Goal: Find contact information: Find contact information

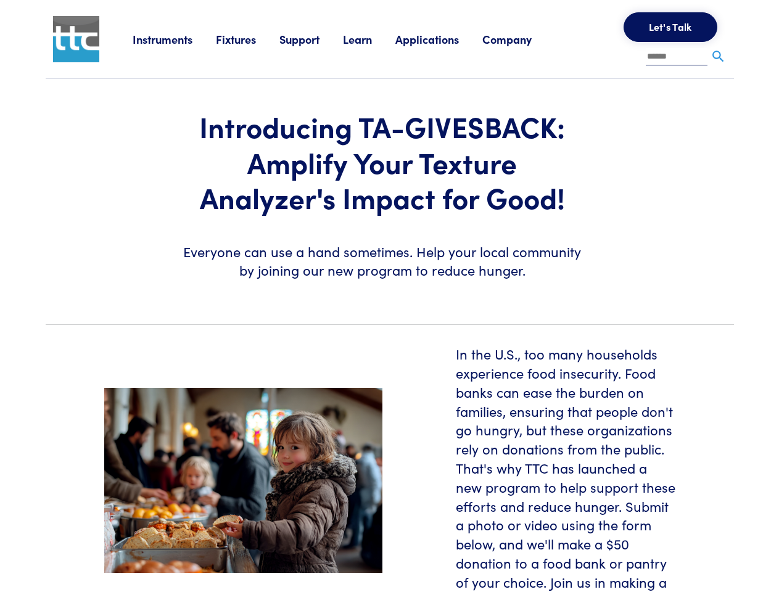
click at [389, 296] on section "Introducing TA-GIVESBACK: Amplify Your Texture Analyzer's Impact for Good! Ever…" at bounding box center [389, 197] width 703 height 236
click at [175, 39] on link "Instruments" at bounding box center [174, 38] width 83 height 15
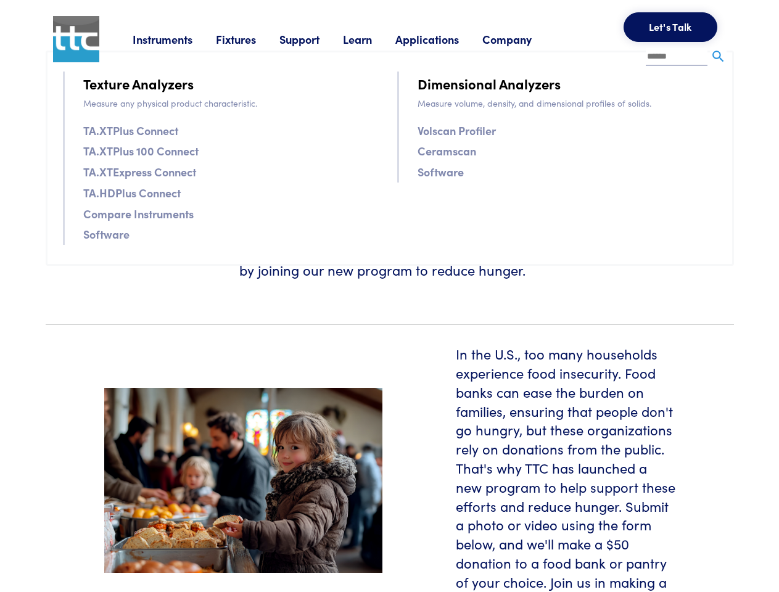
click at [249, 39] on link "Fixtures" at bounding box center [248, 38] width 64 height 15
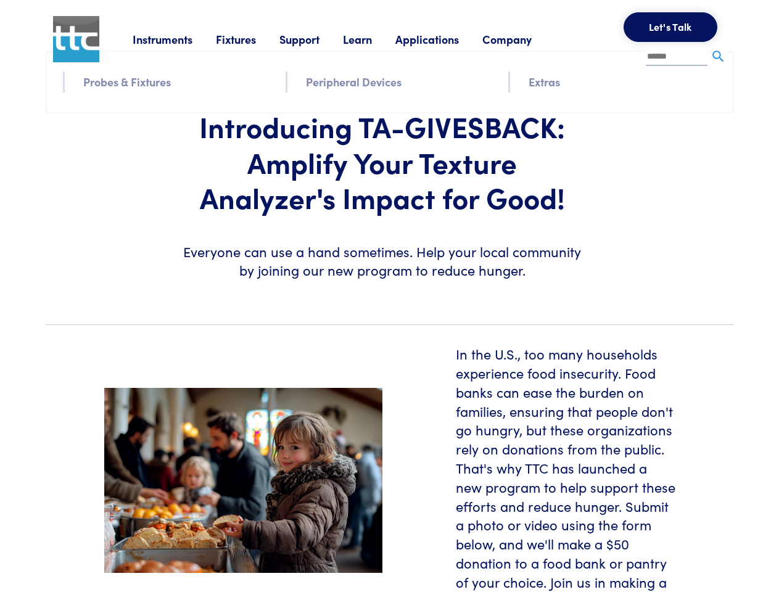
click at [313, 39] on link "Support" at bounding box center [312, 38] width 64 height 15
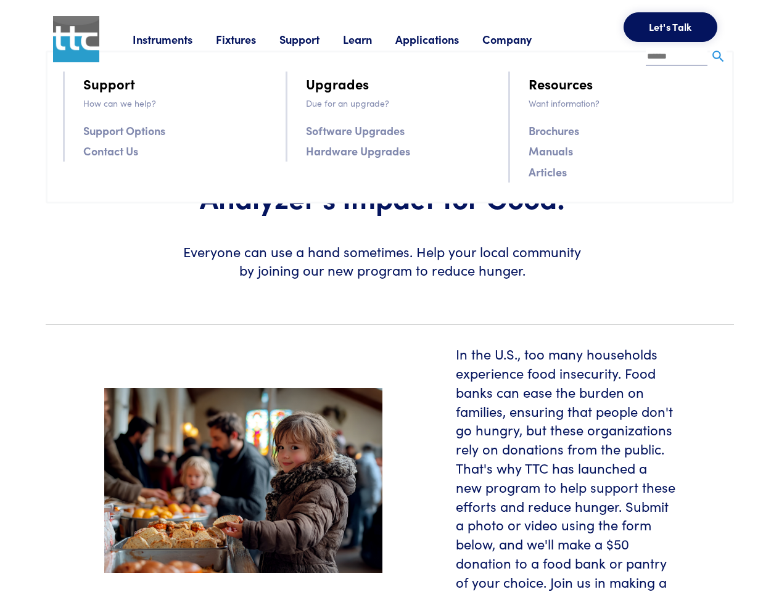
click at [373, 39] on link "Learn" at bounding box center [369, 38] width 52 height 15
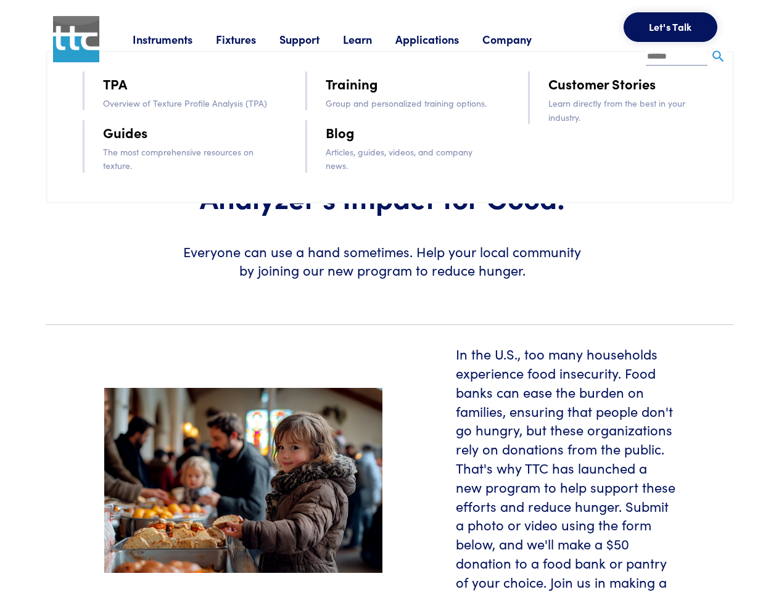
click at [444, 39] on link "Applications" at bounding box center [439, 38] width 87 height 15
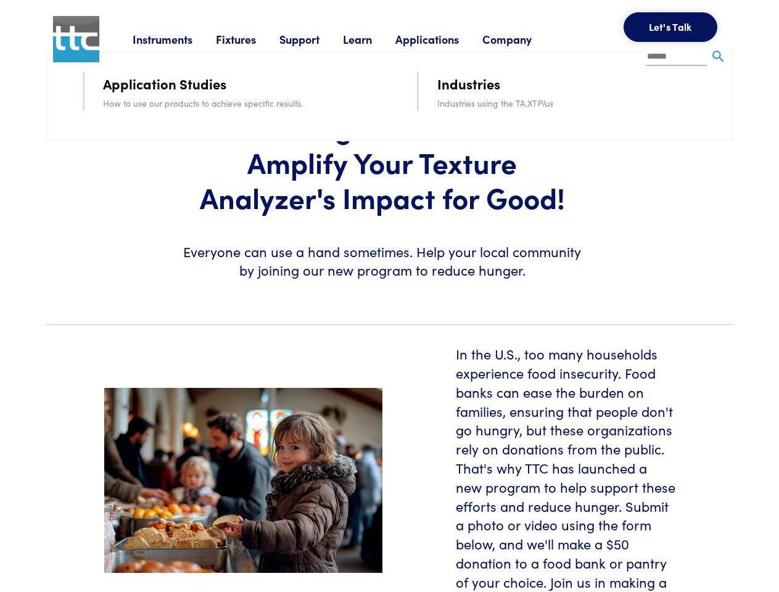
click at [523, 39] on link "Company" at bounding box center [519, 38] width 73 height 15
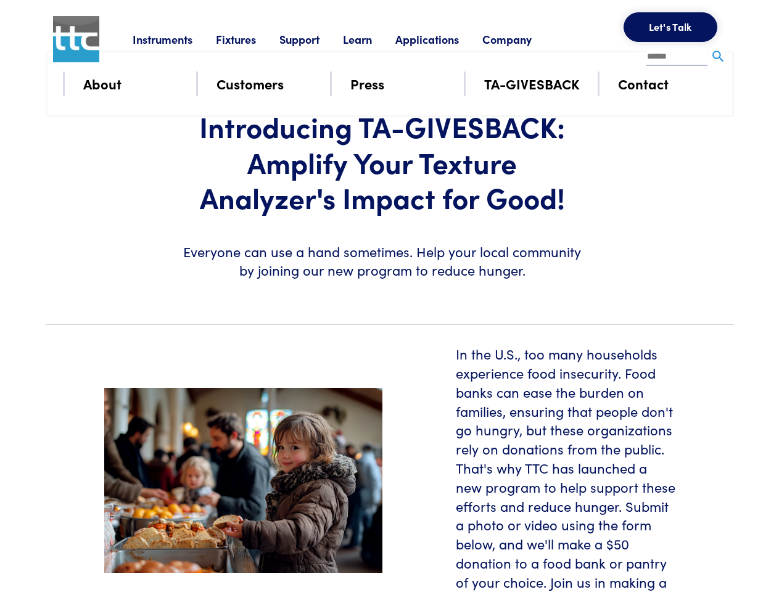
click at [671, 27] on button "Let's Talk" at bounding box center [671, 27] width 94 height 30
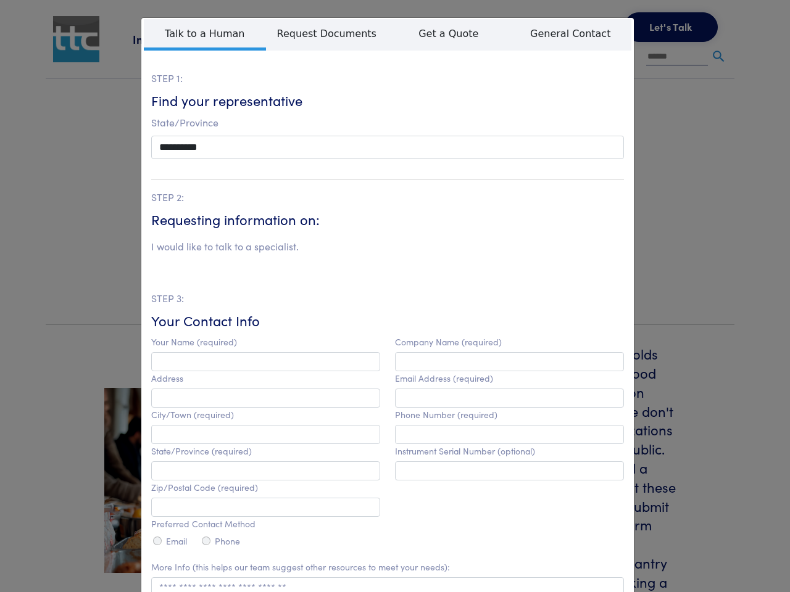
click at [718, 57] on div "**********" at bounding box center [395, 296] width 790 height 592
